Goal: Entertainment & Leisure: Browse casually

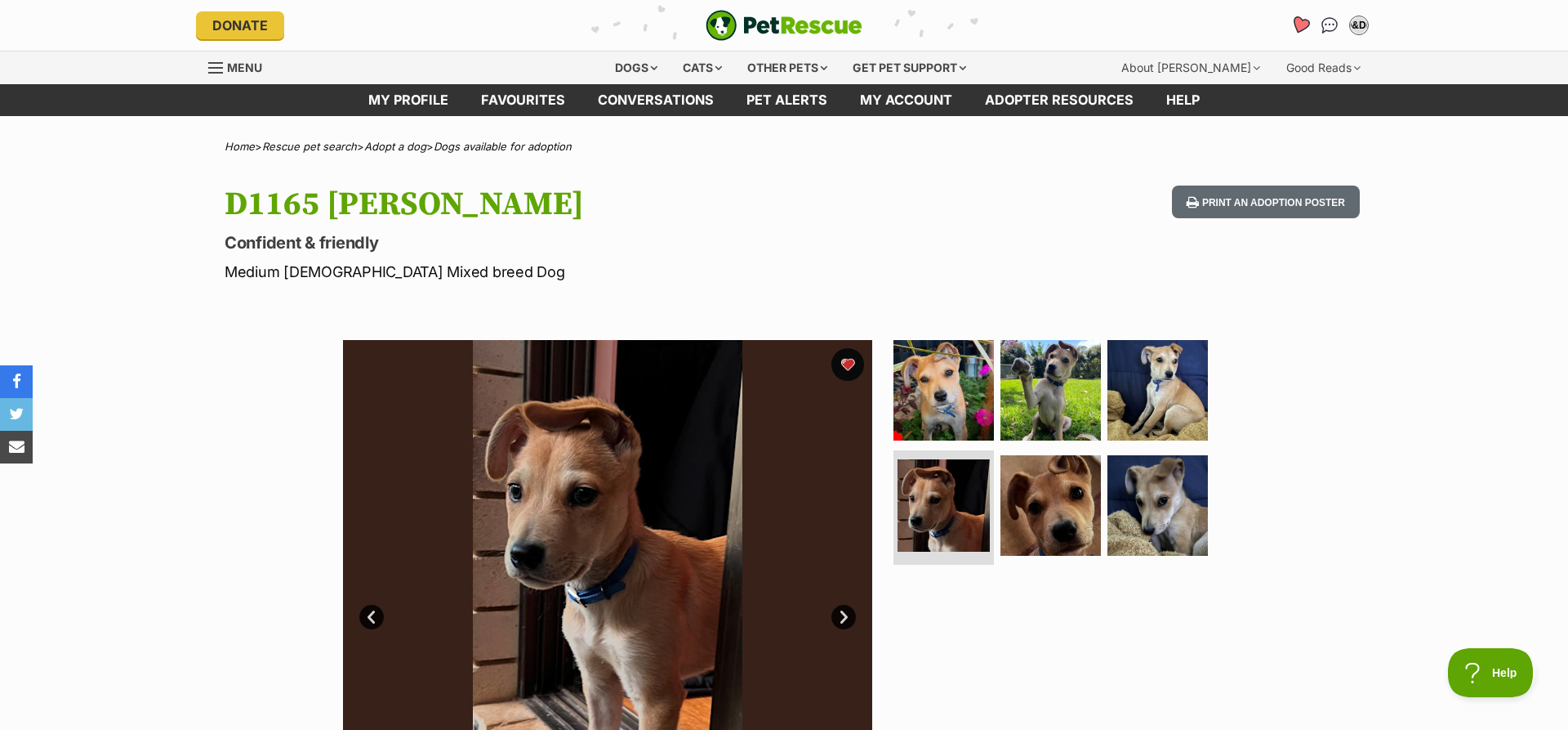
click at [1294, 25] on icon "Favourites" at bounding box center [1300, 25] width 20 height 19
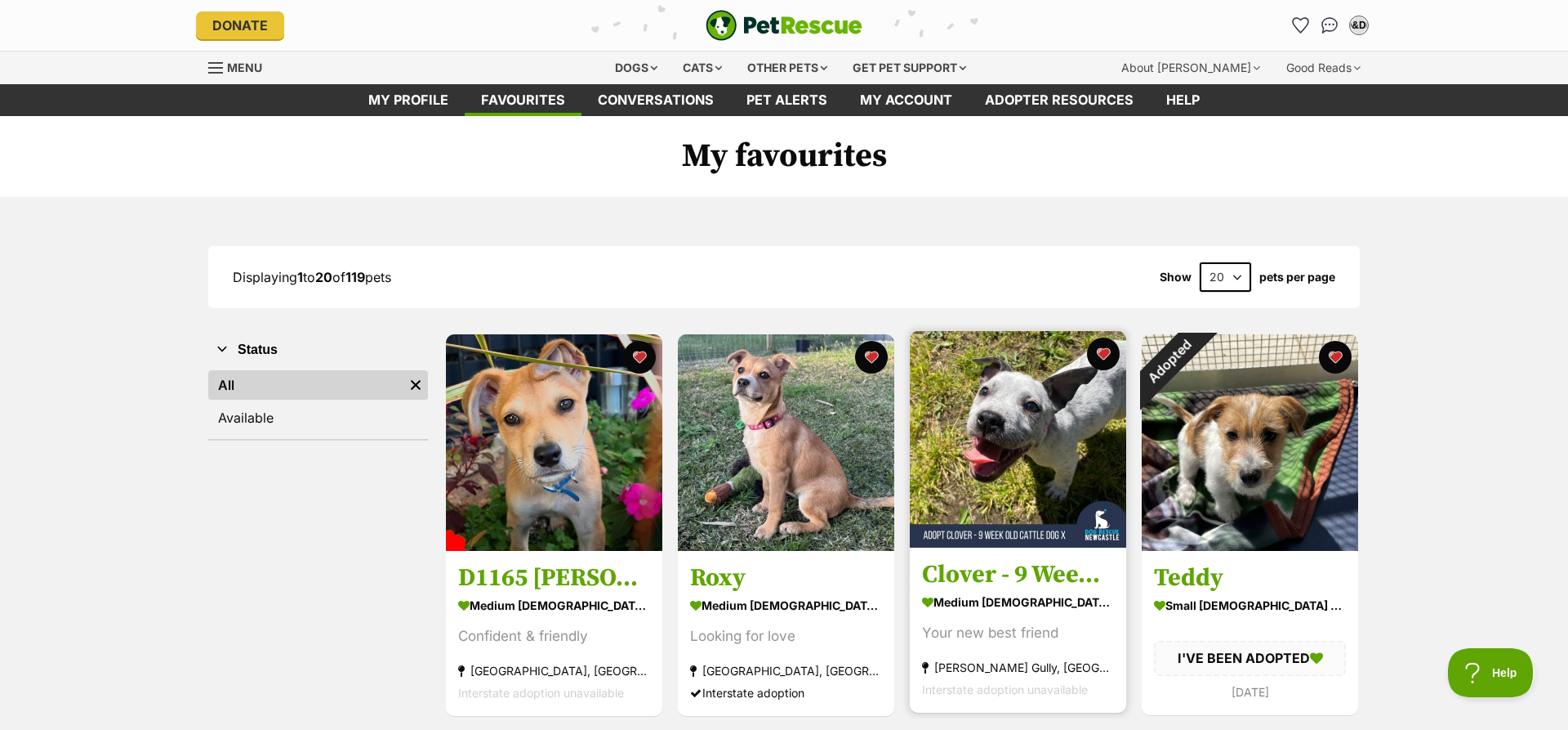
click at [1020, 439] on img at bounding box center [1017, 439] width 216 height 217
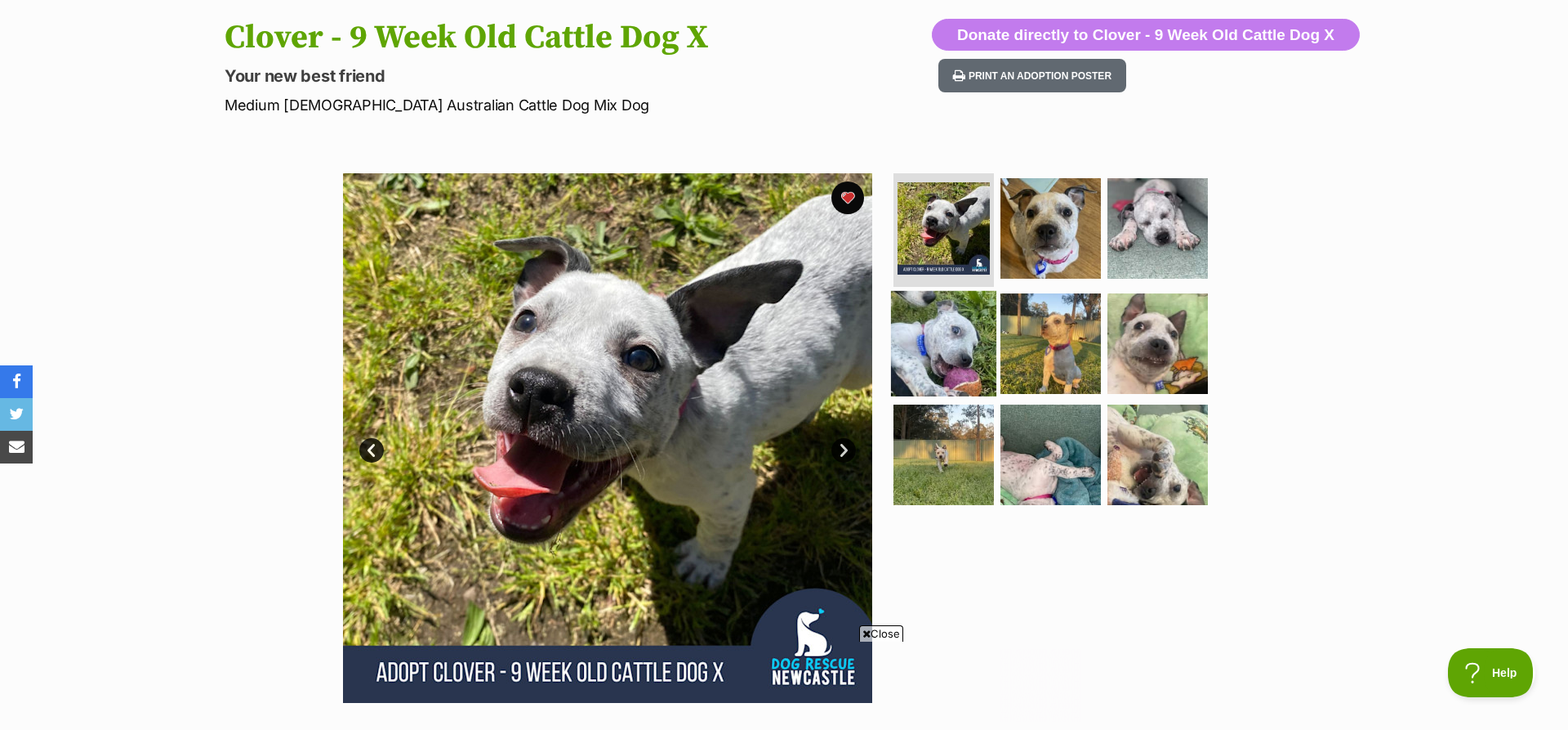
click at [960, 331] on img at bounding box center [944, 343] width 105 height 105
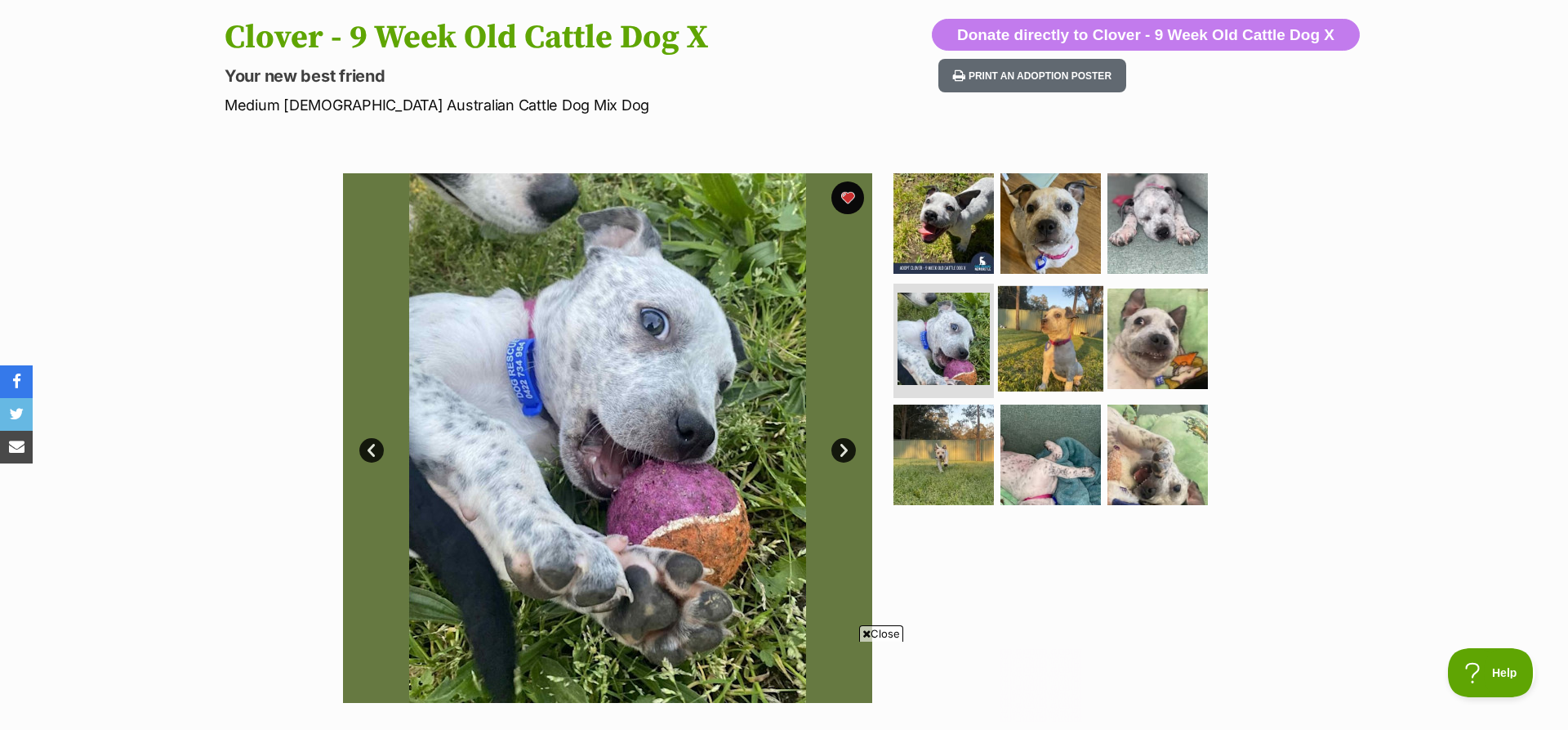
click at [1060, 340] on img at bounding box center [1051, 338] width 105 height 105
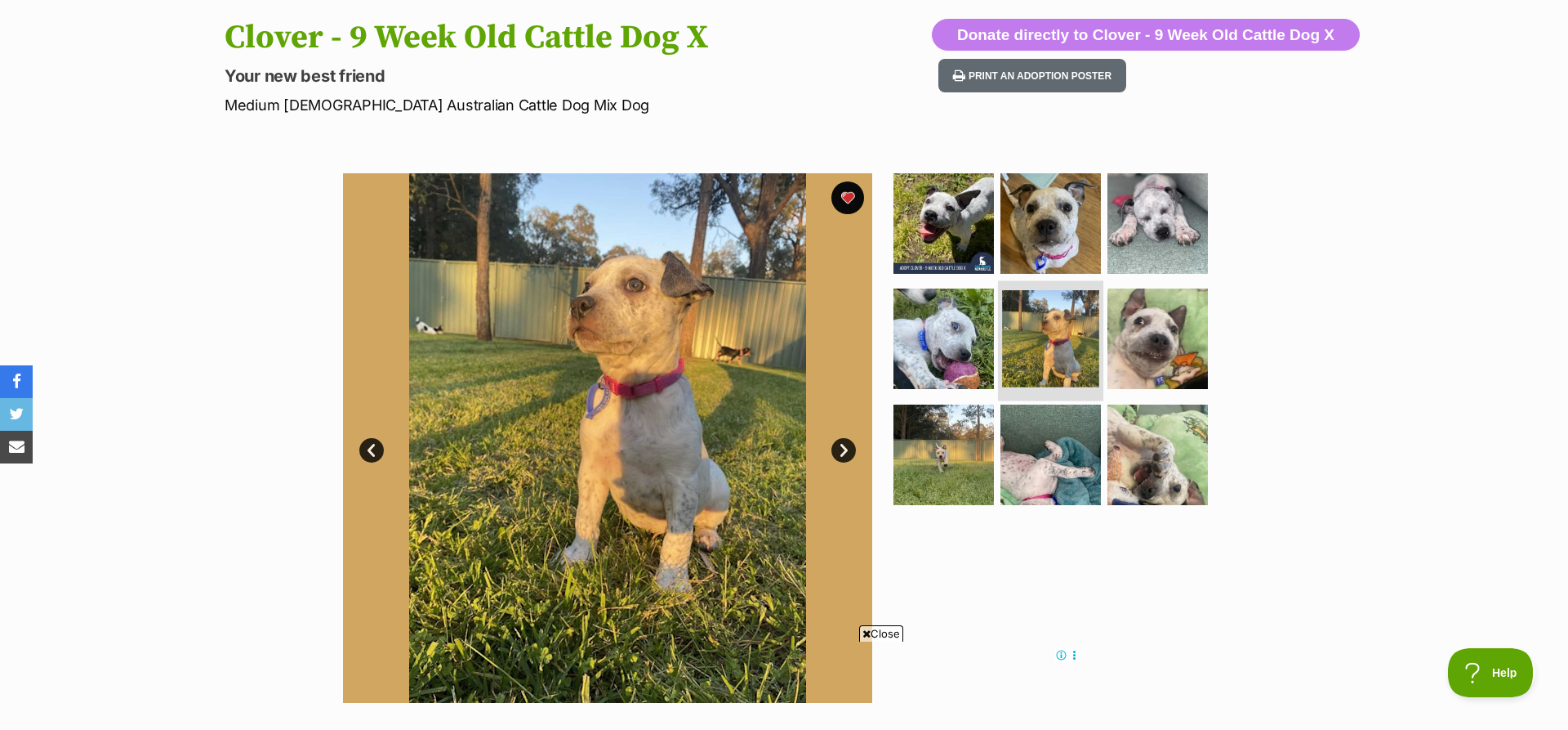
click at [1060, 340] on img at bounding box center [1051, 338] width 97 height 97
click at [1063, 201] on img at bounding box center [1051, 222] width 105 height 105
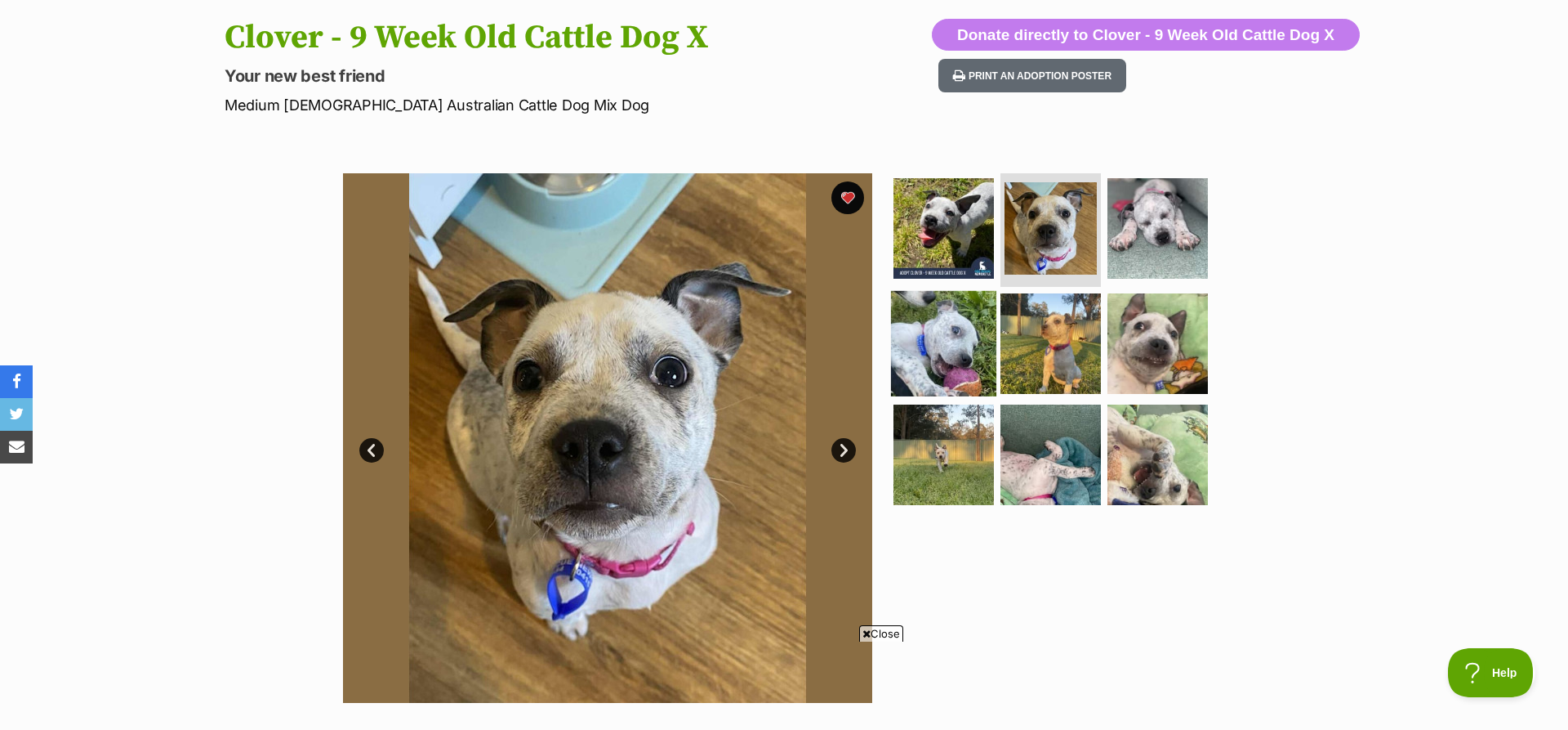
click at [956, 355] on img at bounding box center [944, 343] width 105 height 105
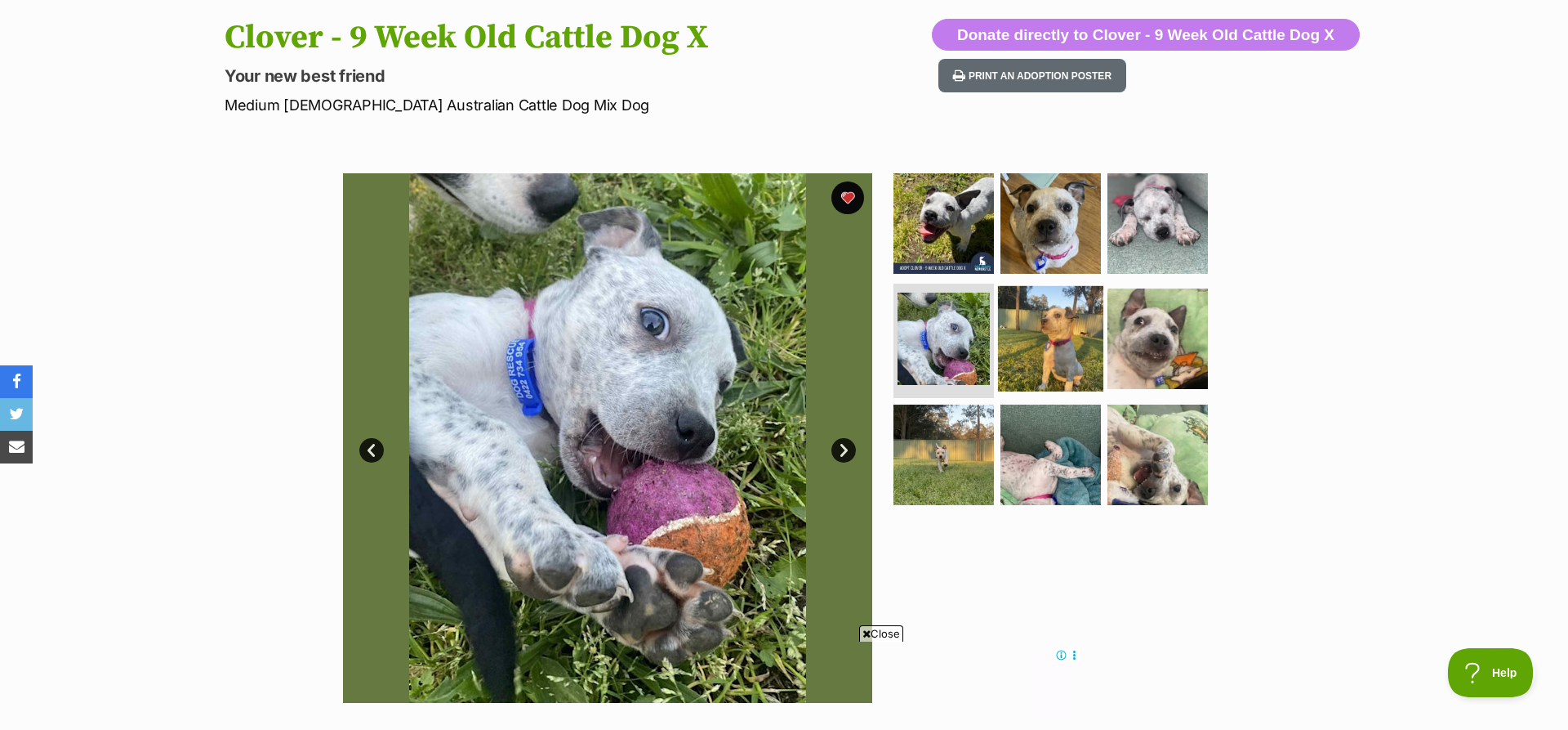
click at [1069, 328] on img at bounding box center [1051, 338] width 105 height 105
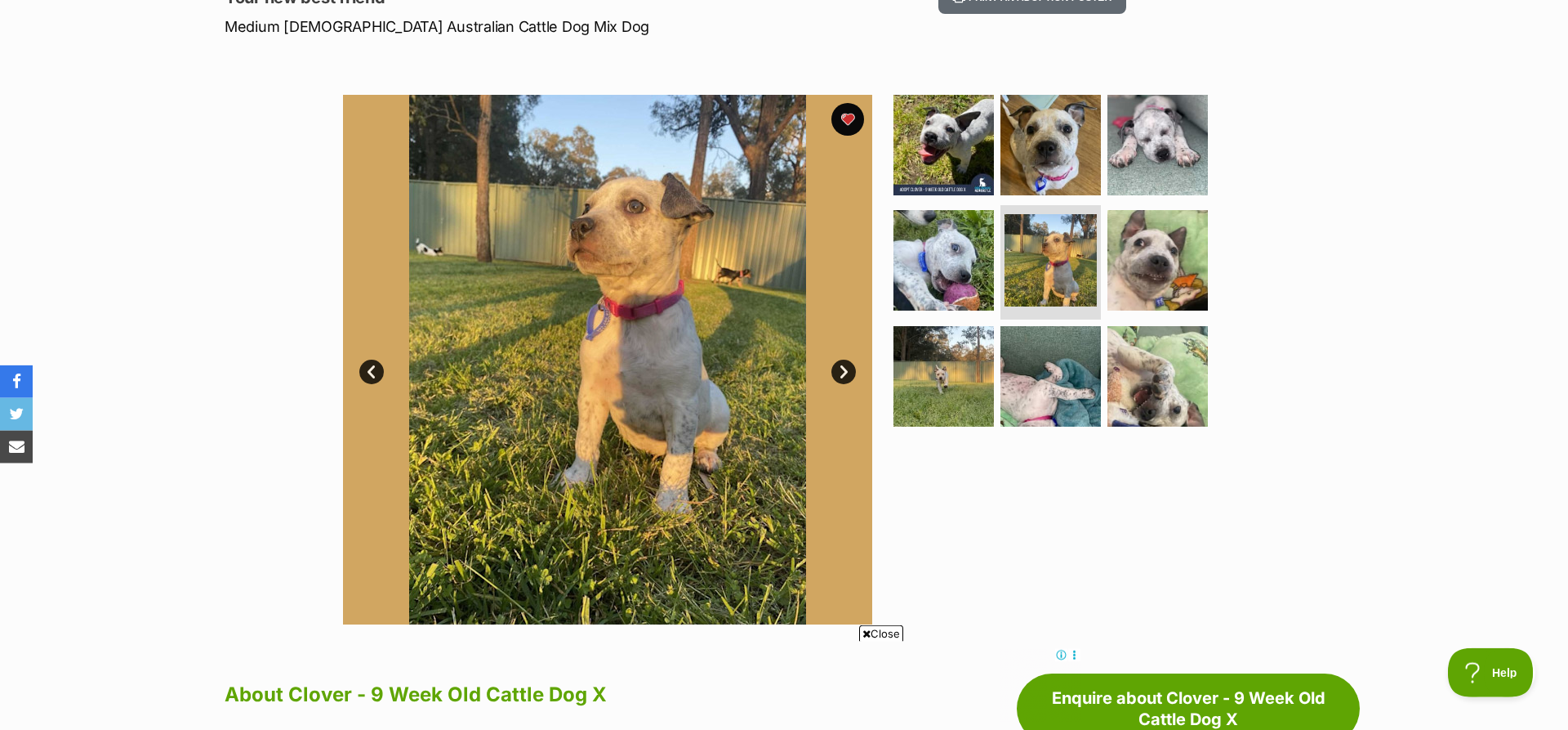
scroll to position [250, 0]
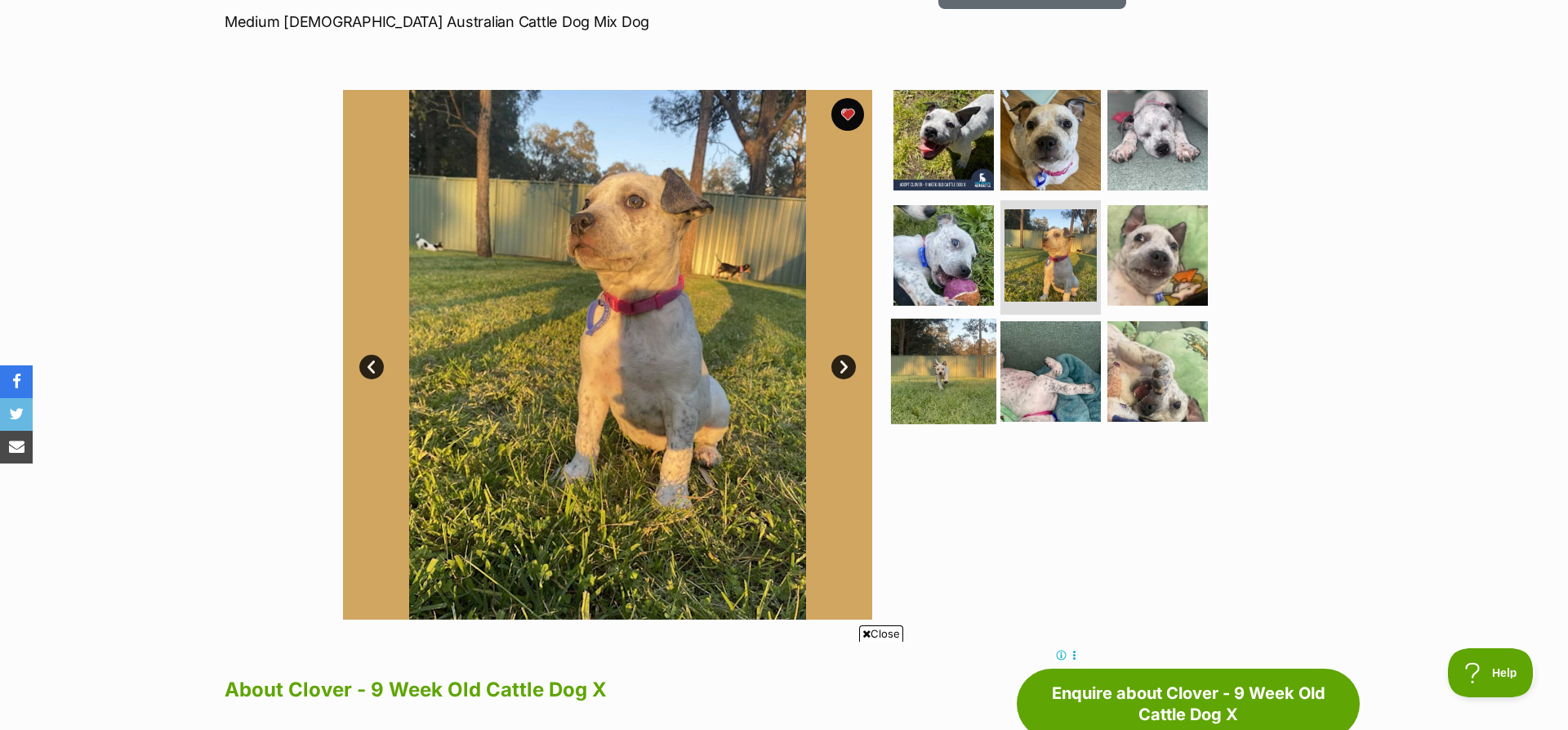
click at [948, 392] on img at bounding box center [944, 371] width 105 height 105
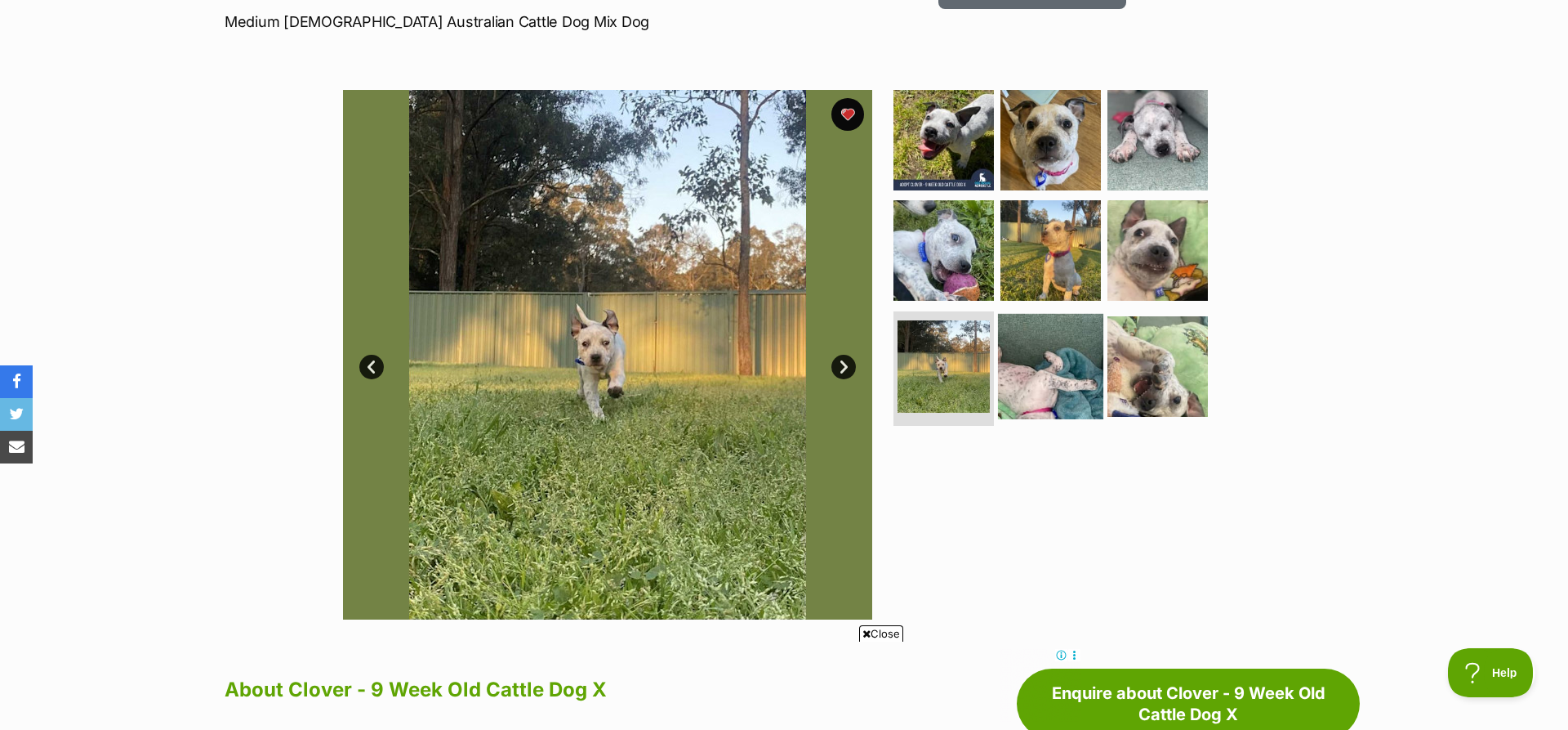
click at [1071, 382] on img at bounding box center [1051, 366] width 105 height 105
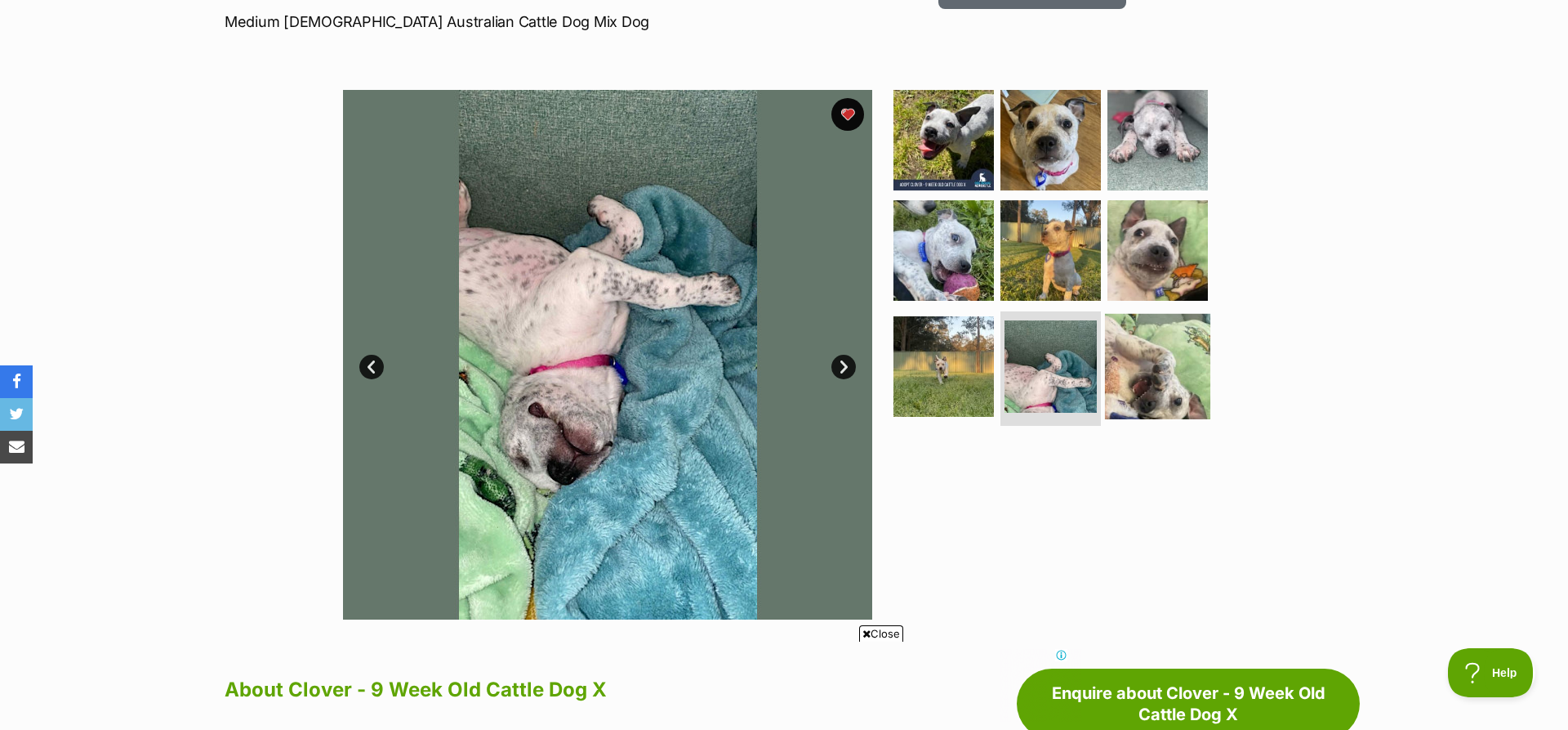
scroll to position [0, 0]
click at [1182, 380] on img at bounding box center [1158, 366] width 105 height 105
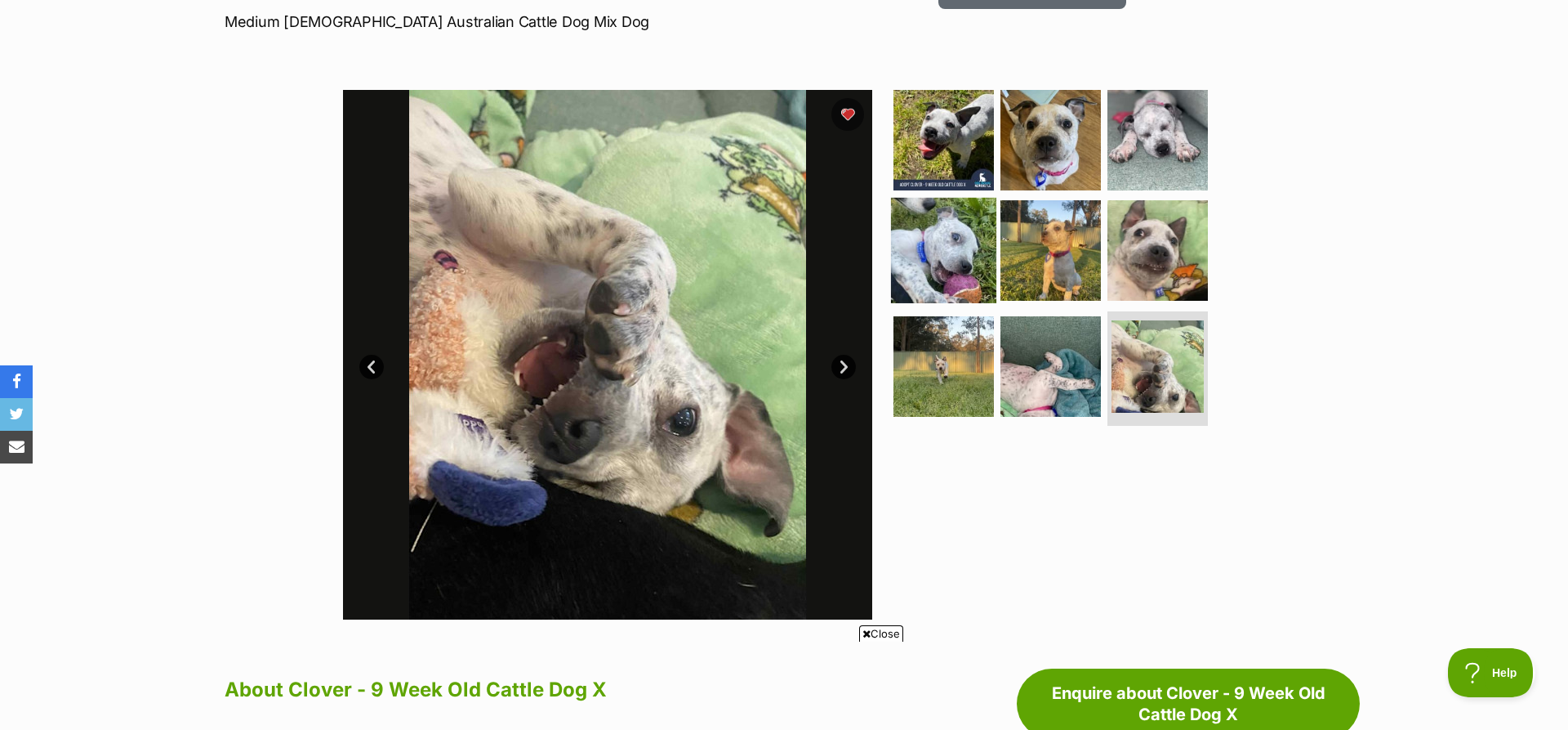
click at [955, 250] on img at bounding box center [944, 250] width 105 height 105
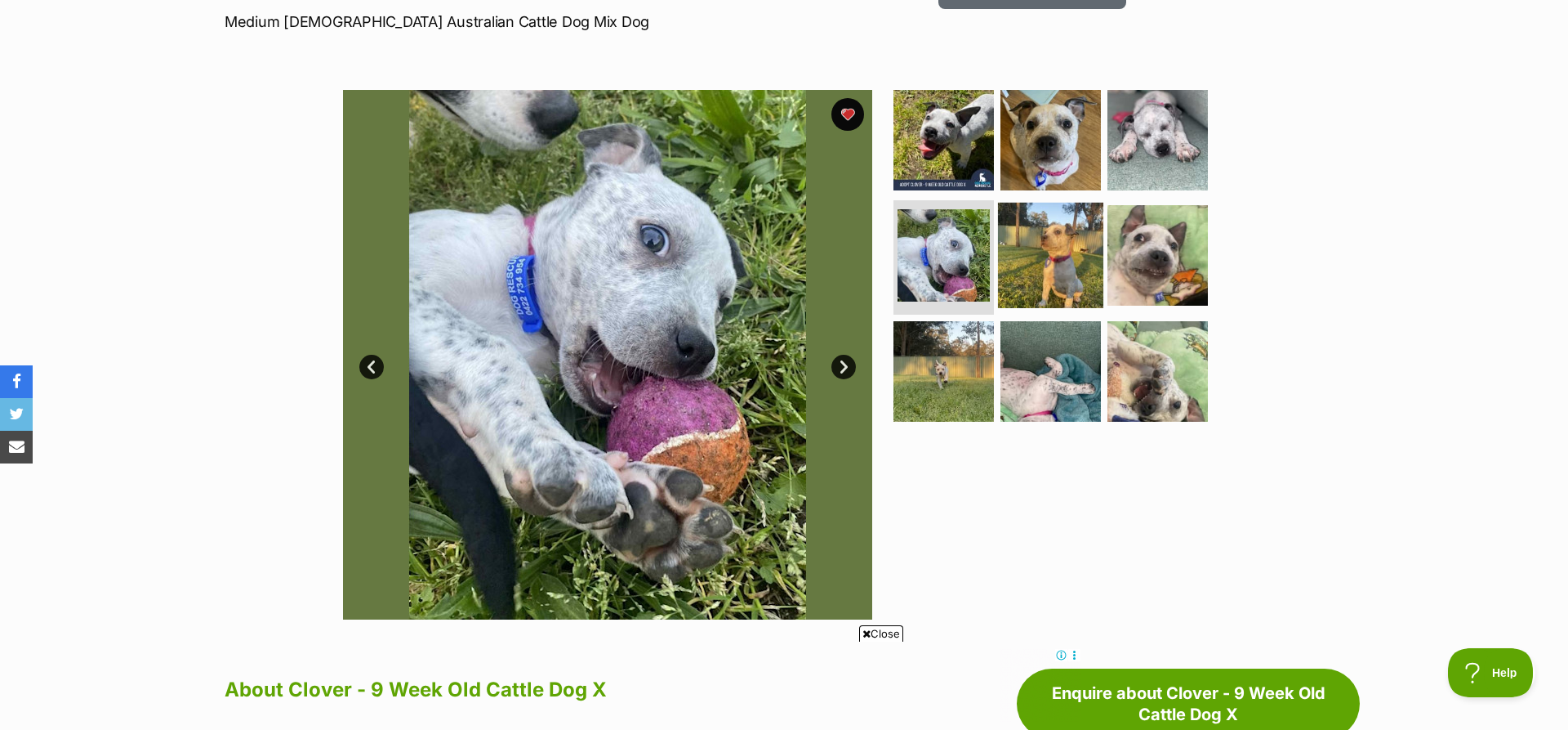
click at [1041, 265] on img at bounding box center [1051, 255] width 105 height 105
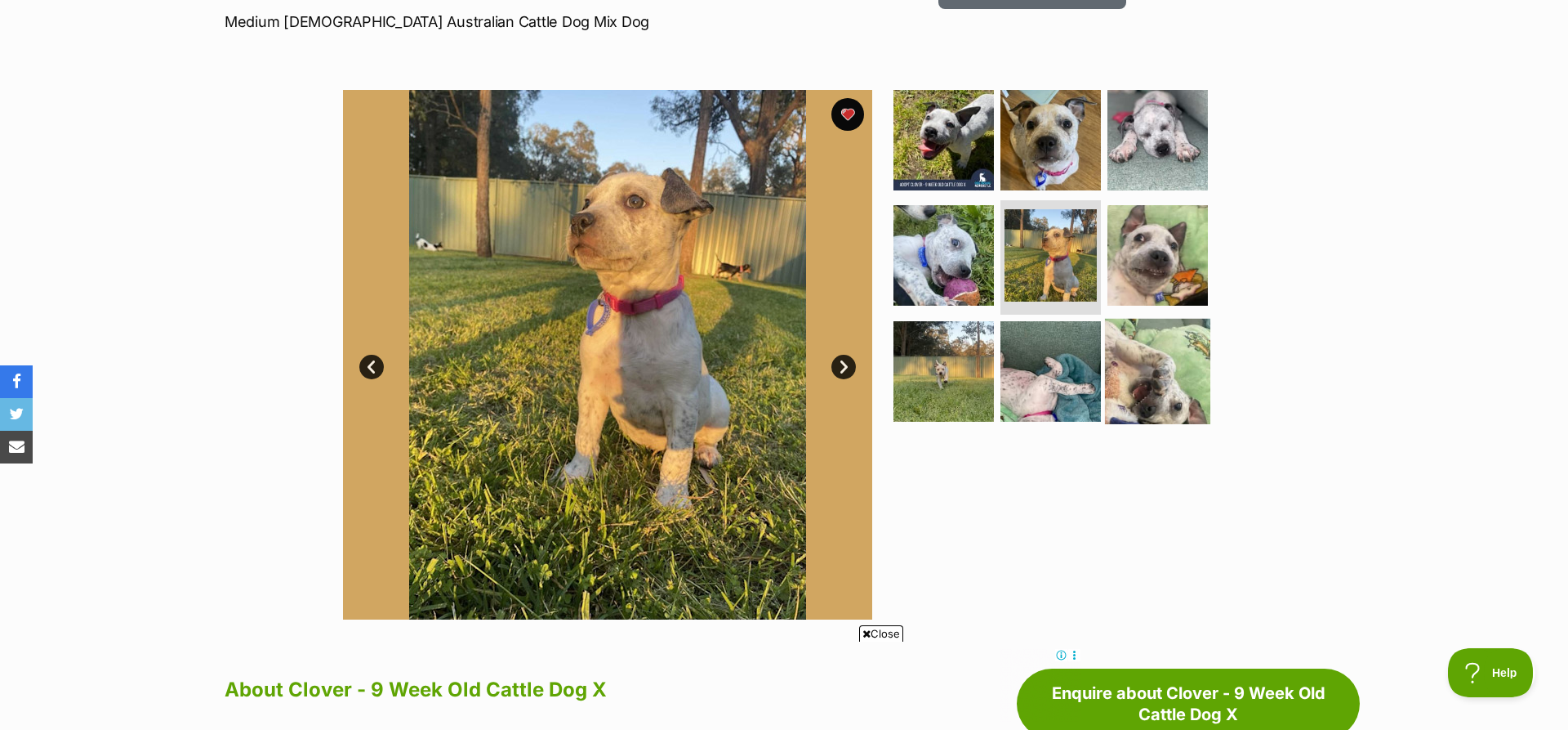
click at [1172, 390] on img at bounding box center [1158, 371] width 105 height 105
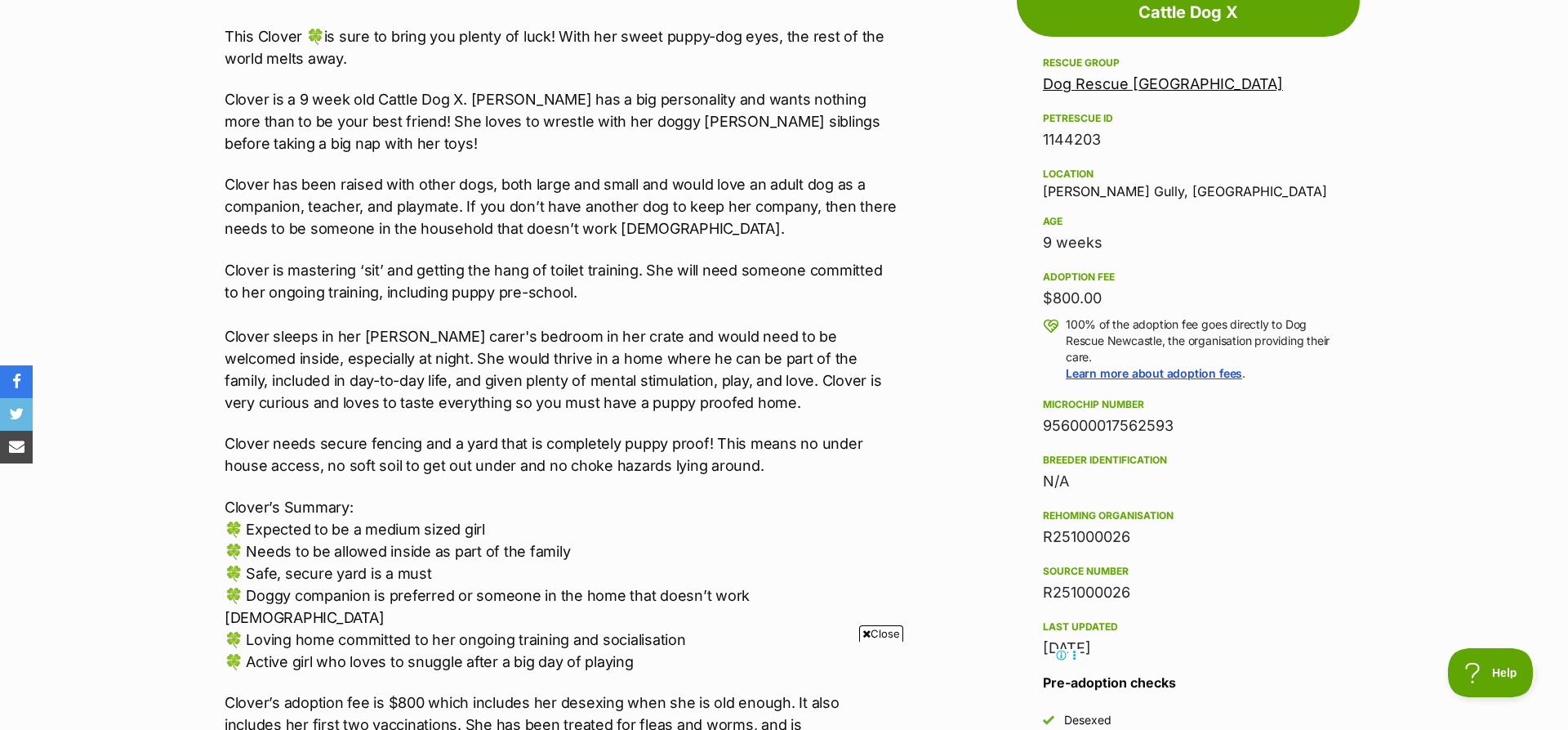
scroll to position [250, 0]
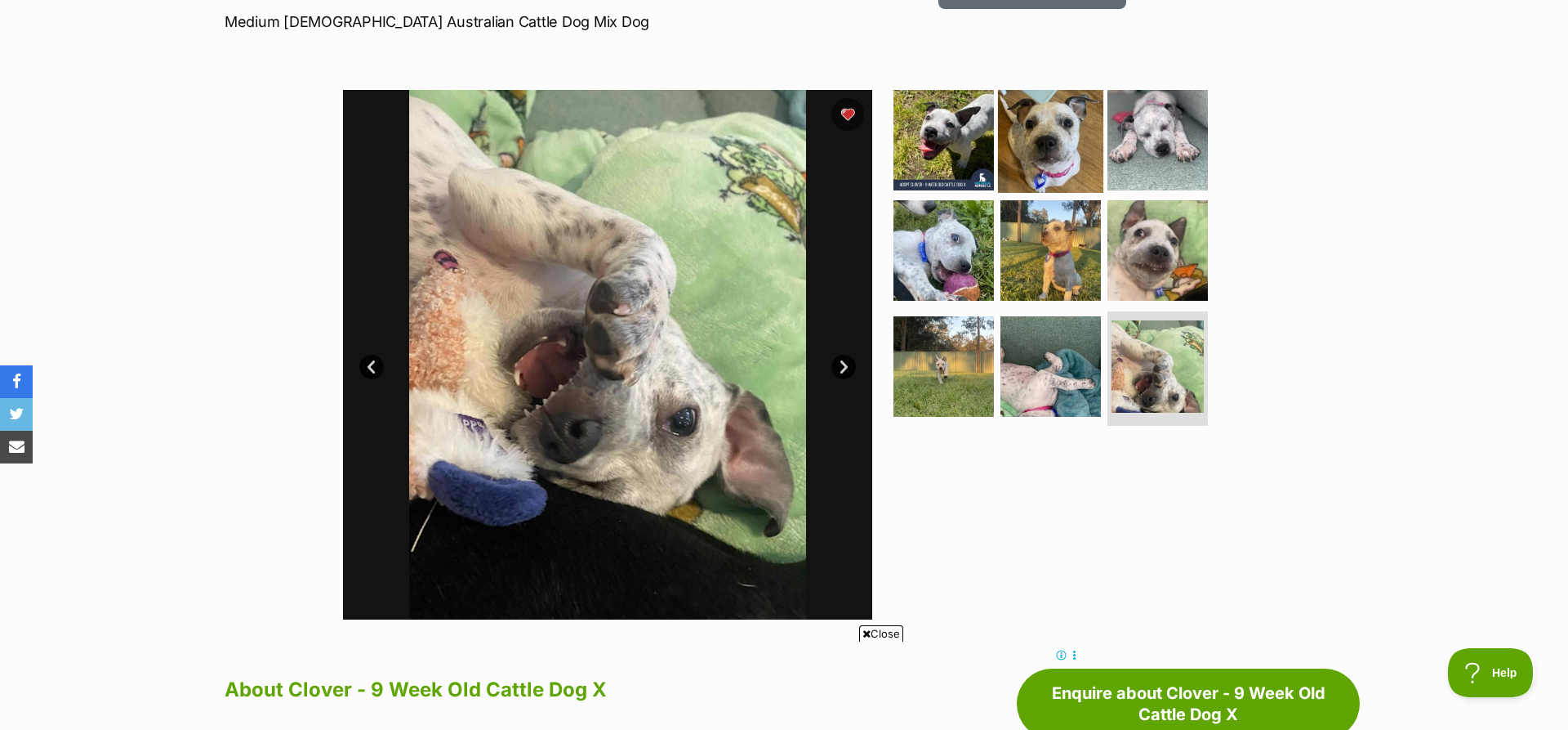
click at [1020, 146] on img at bounding box center [1051, 139] width 105 height 105
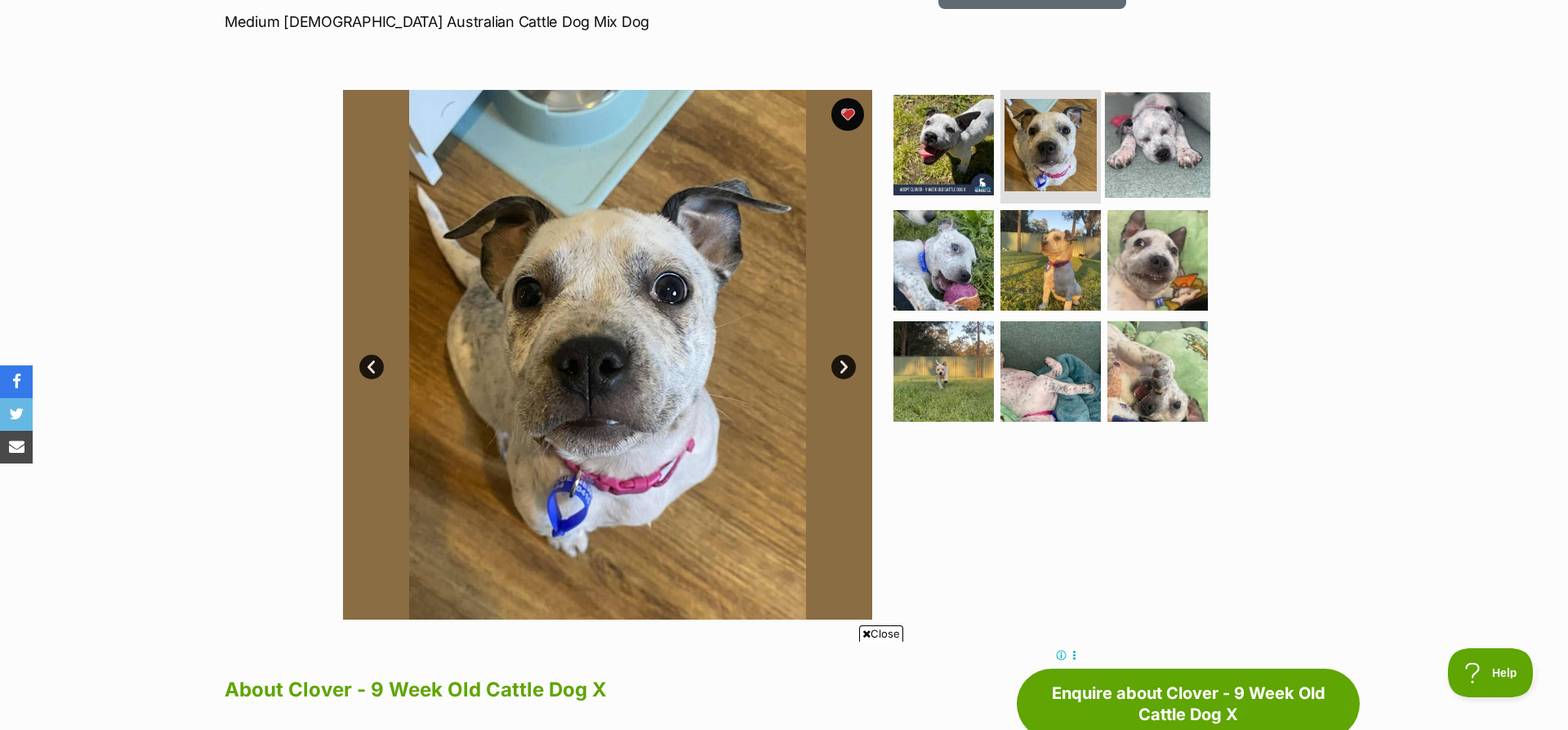
click at [1174, 151] on img at bounding box center [1158, 144] width 105 height 105
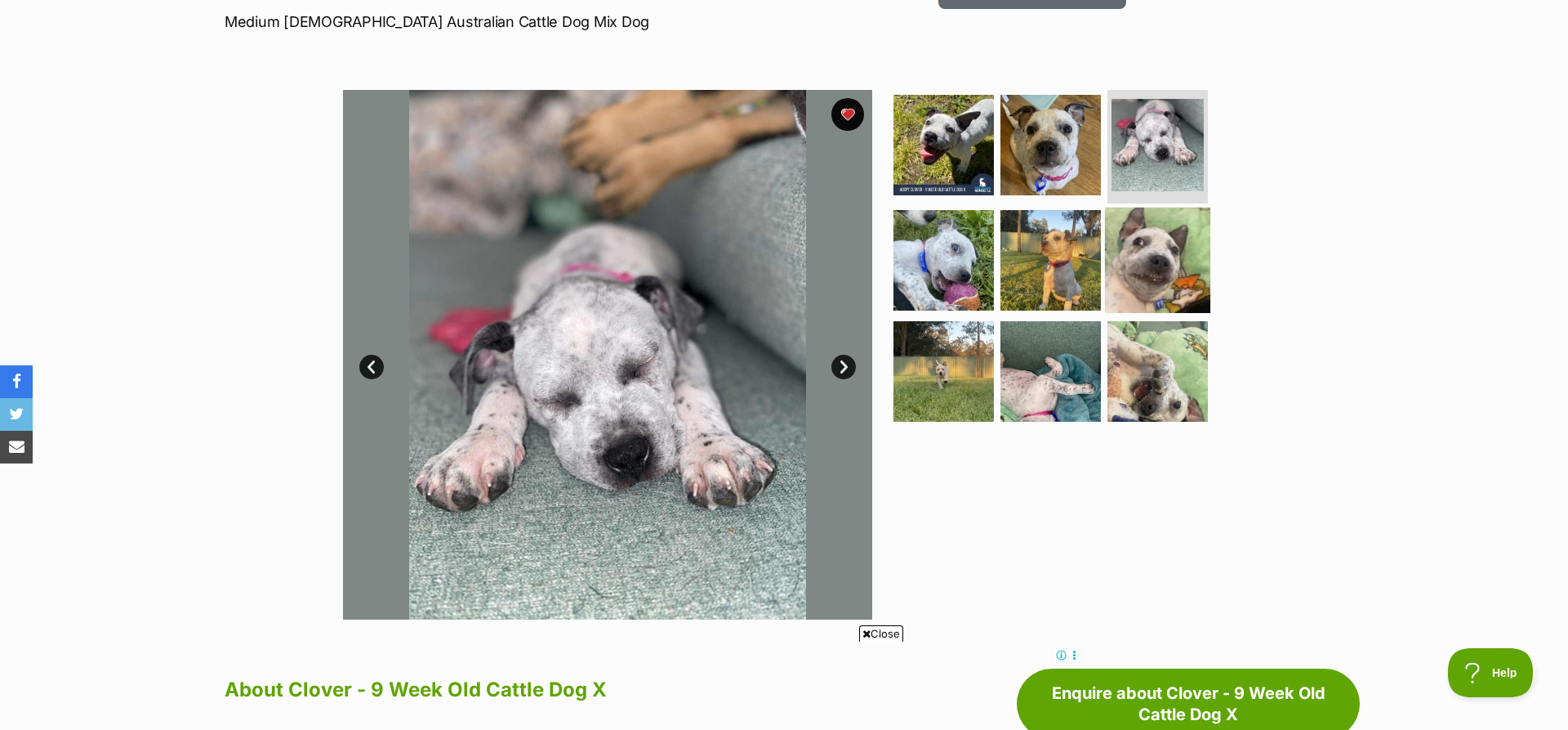
click at [1176, 287] on img at bounding box center [1158, 260] width 105 height 105
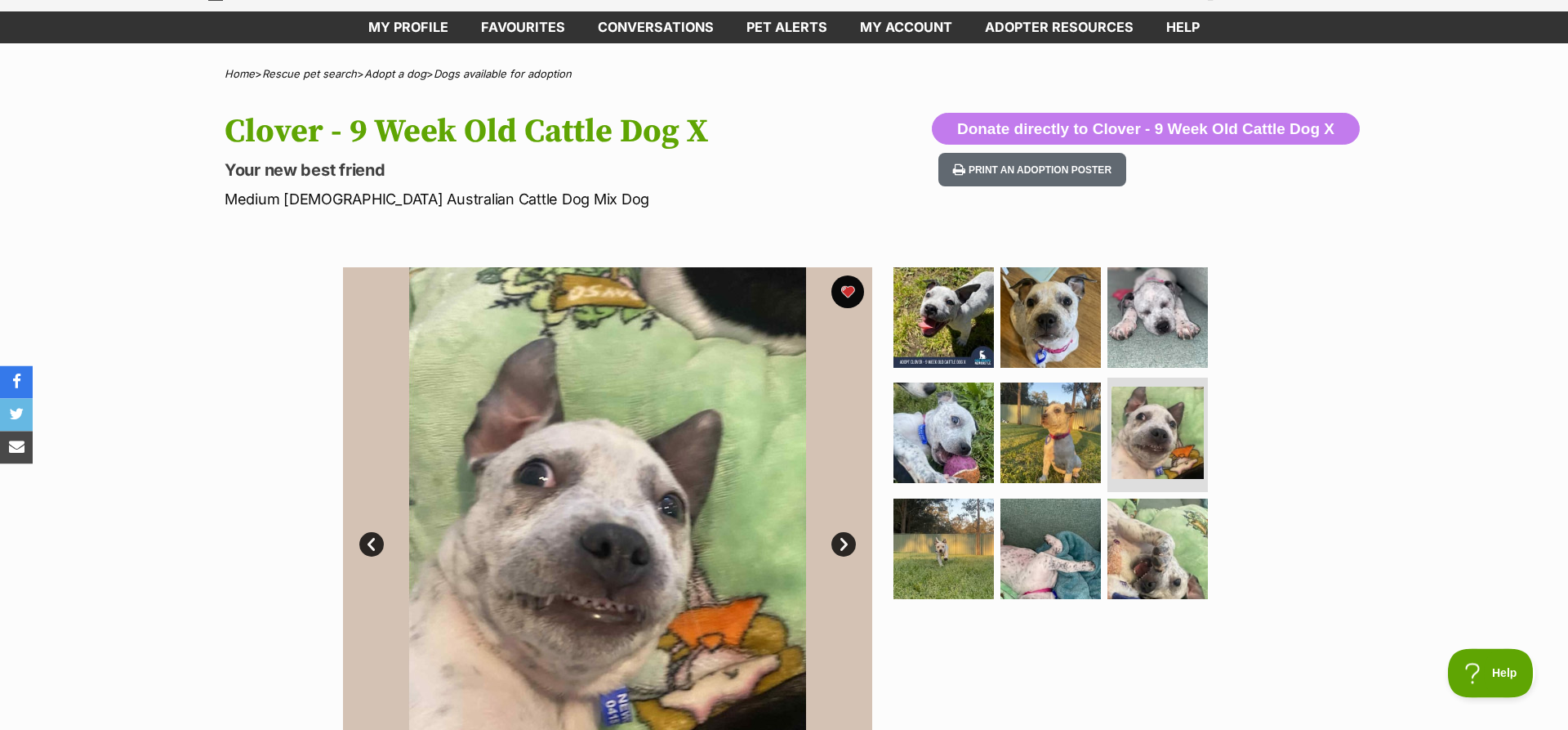
scroll to position [0, 0]
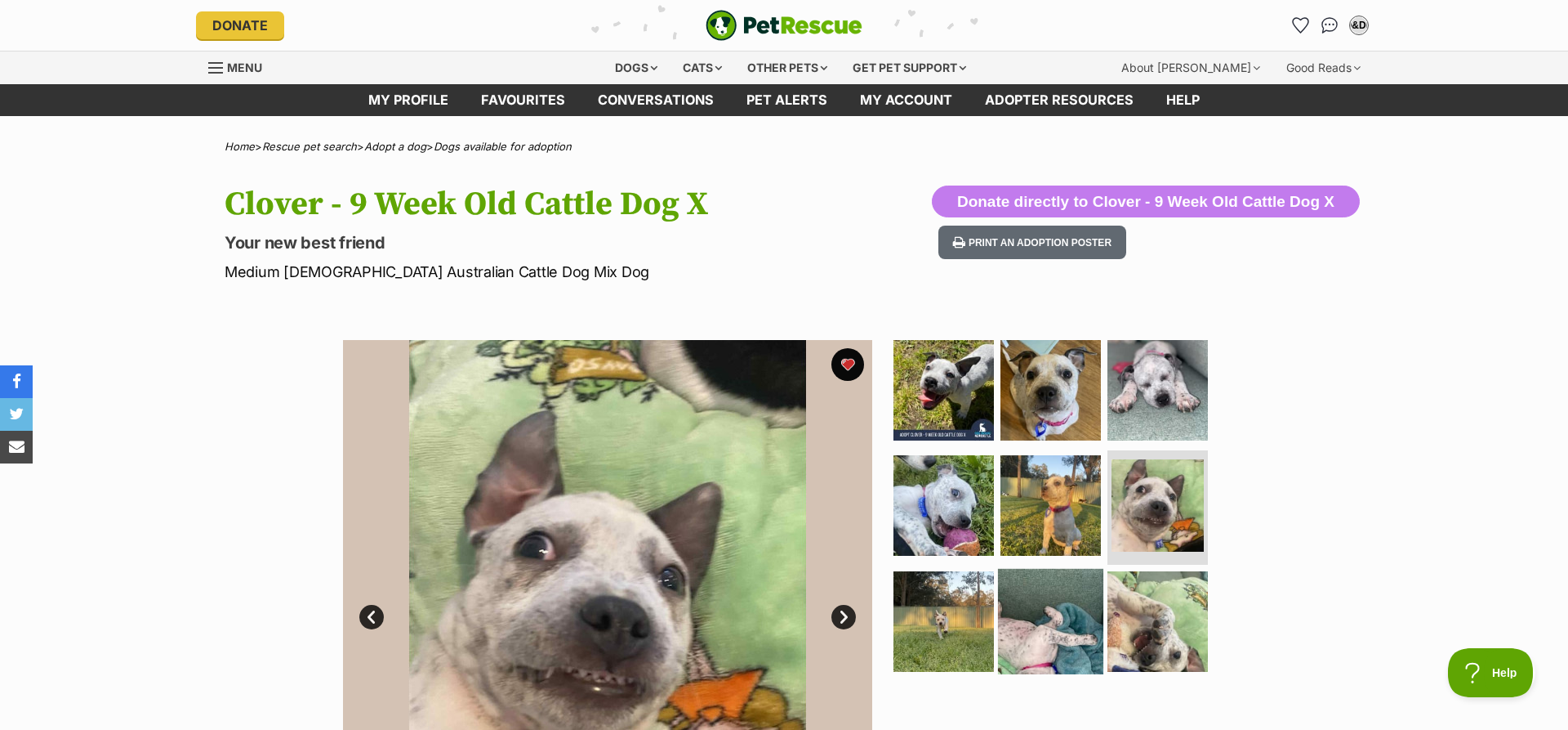
click at [1037, 630] on img at bounding box center [1051, 621] width 105 height 105
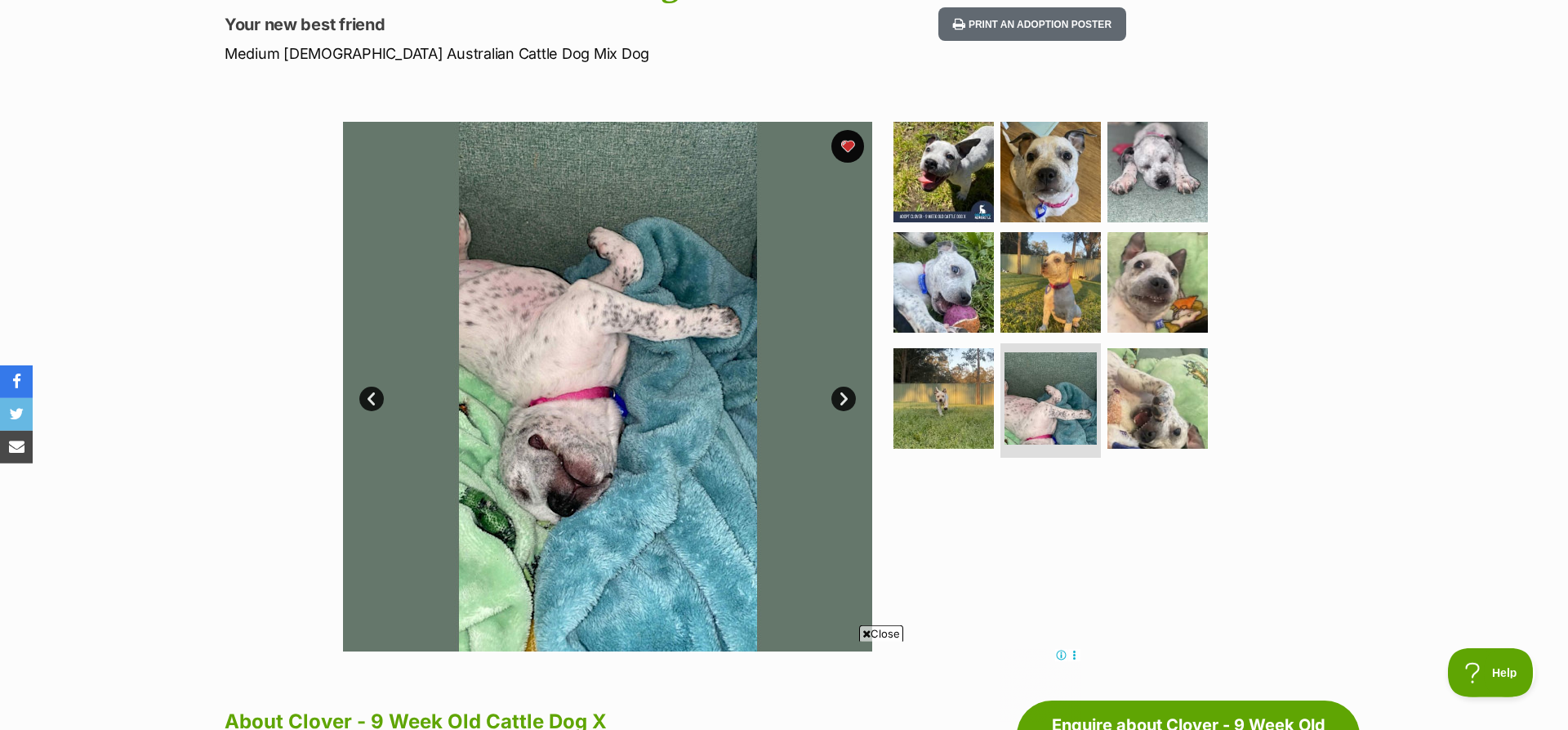
scroll to position [250, 0]
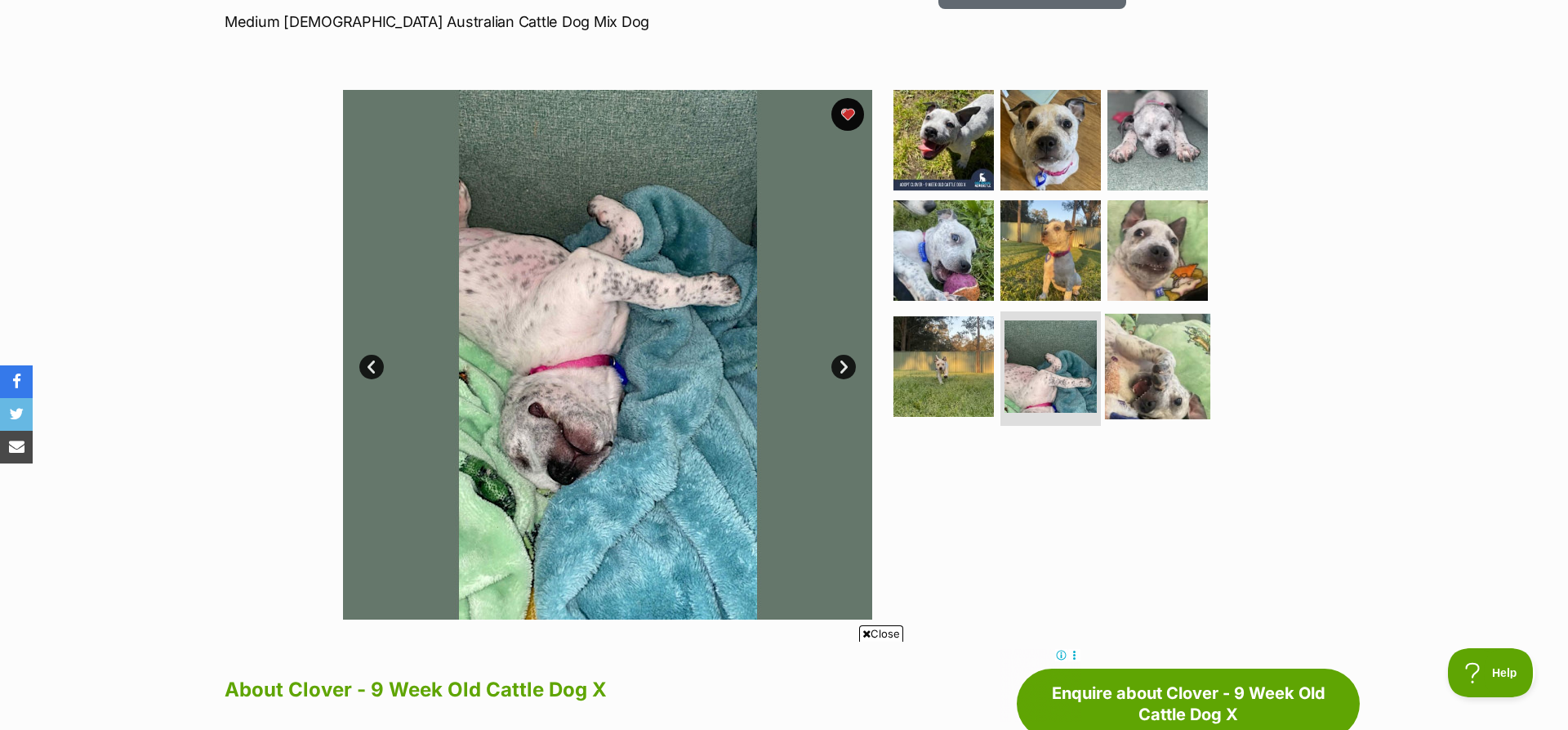
click at [1145, 387] on img at bounding box center [1158, 366] width 105 height 105
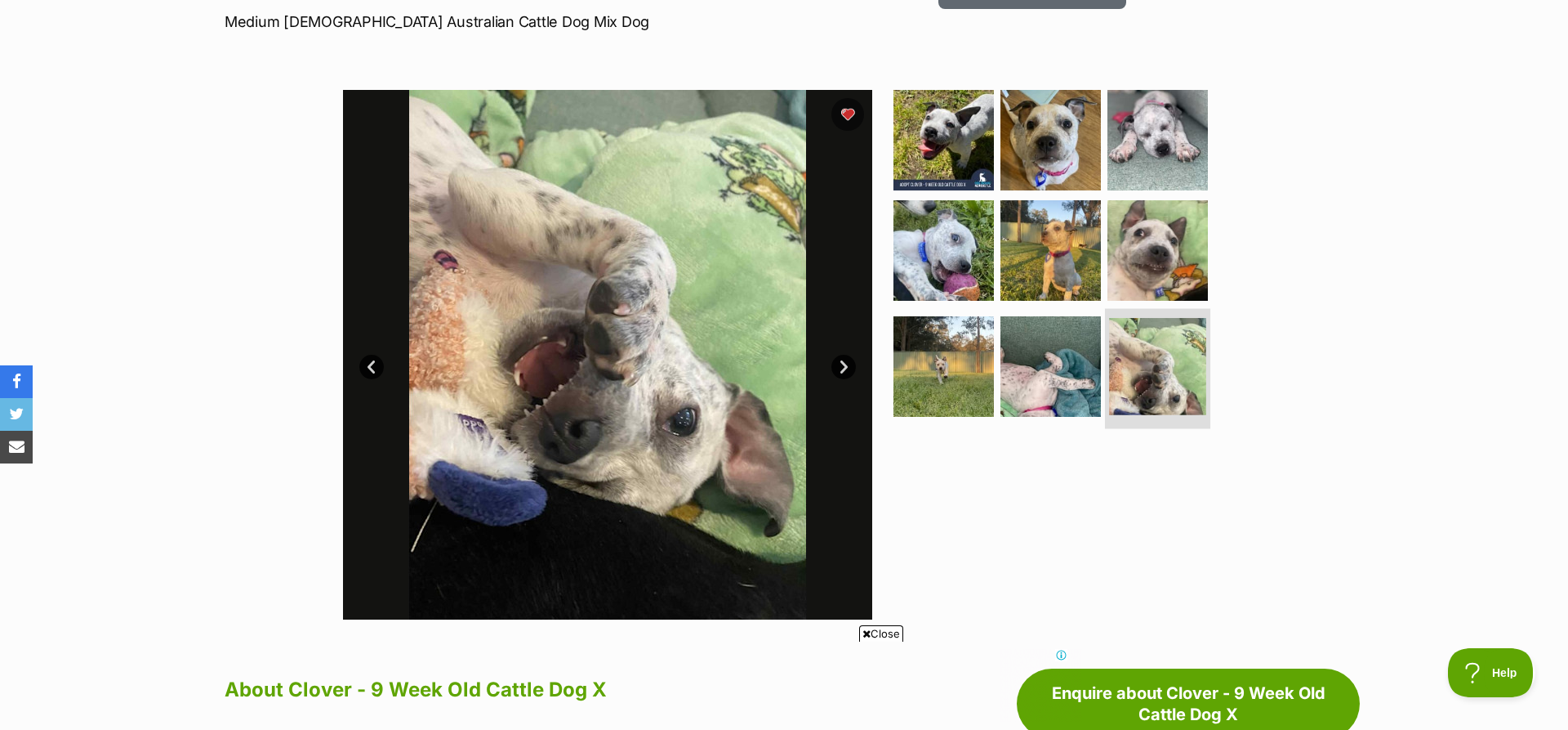
scroll to position [0, 0]
click at [1059, 277] on img at bounding box center [1051, 250] width 105 height 105
